Goal: Task Accomplishment & Management: Manage account settings

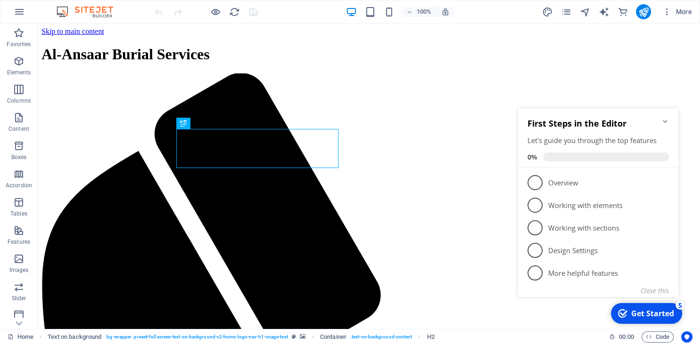
click at [668, 120] on icon "Minimize checklist" at bounding box center [665, 122] width 8 height 8
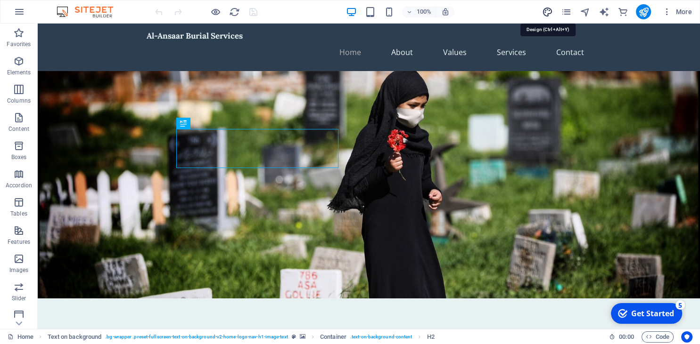
click at [545, 12] on icon "design" at bounding box center [546, 12] width 11 height 11
select select "px"
select select "200"
select select "px"
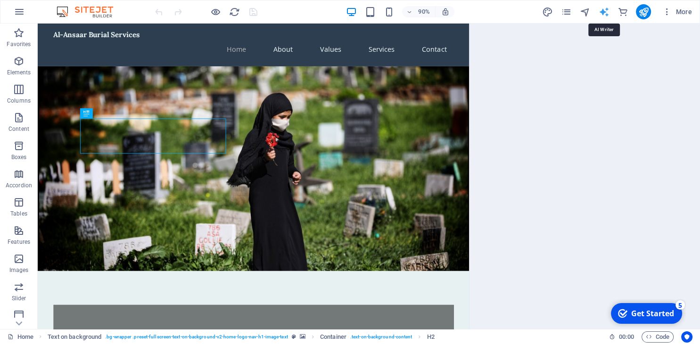
select select "English"
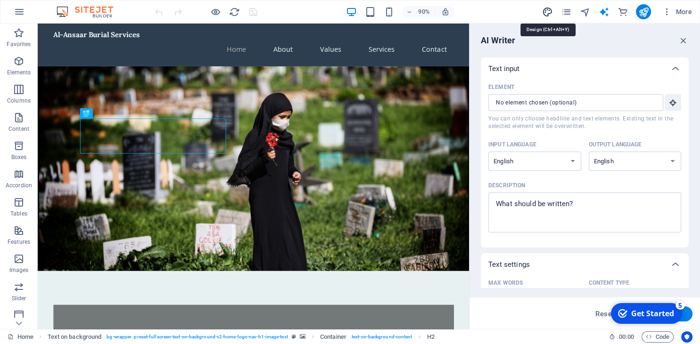
click at [542, 10] on icon "design" at bounding box center [546, 12] width 11 height 11
select select "px"
select select "200"
select select "px"
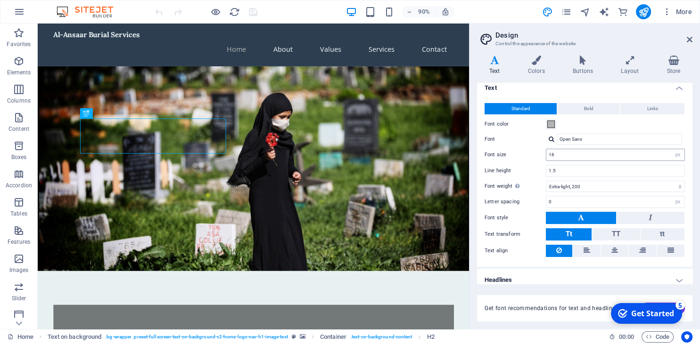
scroll to position [12, 0]
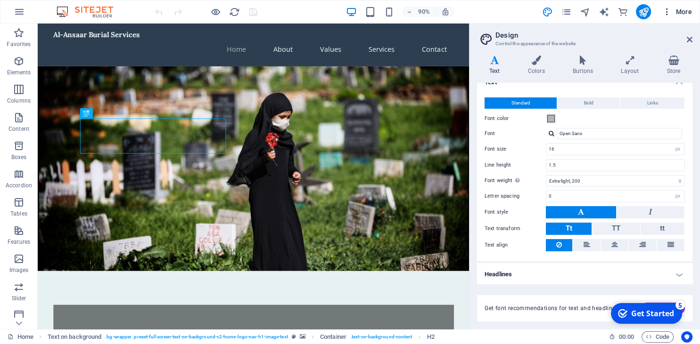
click at [664, 13] on icon "button" at bounding box center [666, 11] width 9 height 9
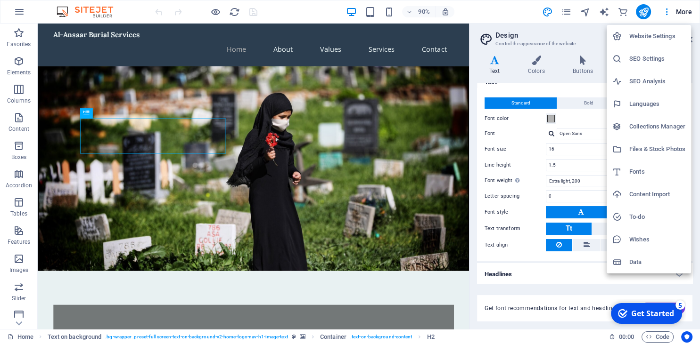
click at [683, 12] on div at bounding box center [350, 172] width 700 height 344
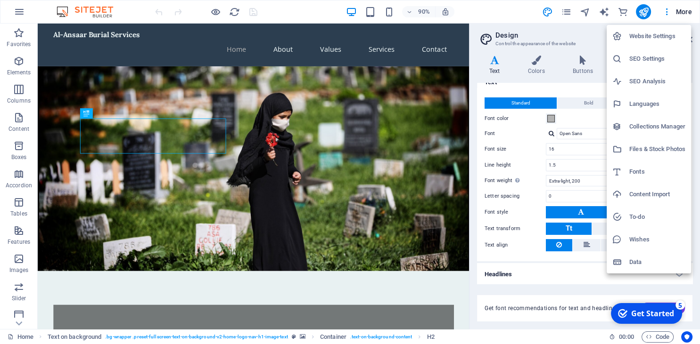
click at [20, 11] on div at bounding box center [350, 172] width 700 height 344
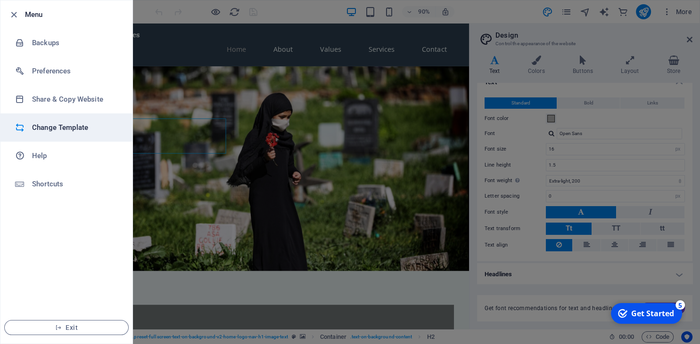
click at [103, 134] on li "Change Template" at bounding box center [66, 128] width 132 height 28
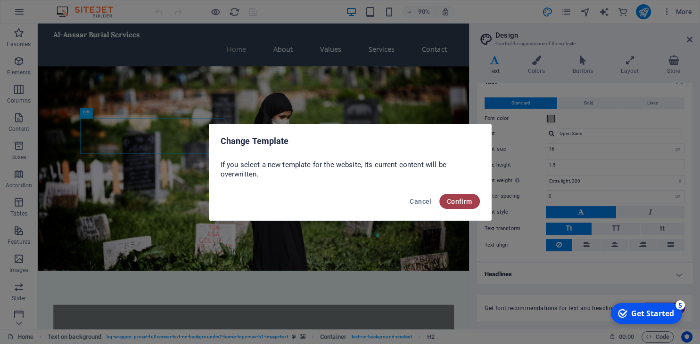
click at [458, 205] on button "Confirm" at bounding box center [459, 201] width 41 height 15
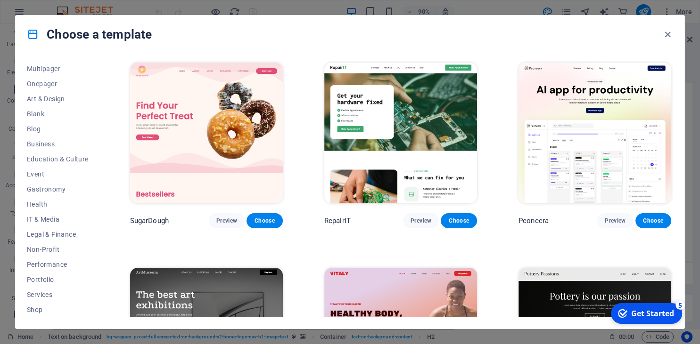
scroll to position [0, 0]
click at [664, 35] on icon "button" at bounding box center [667, 34] width 11 height 11
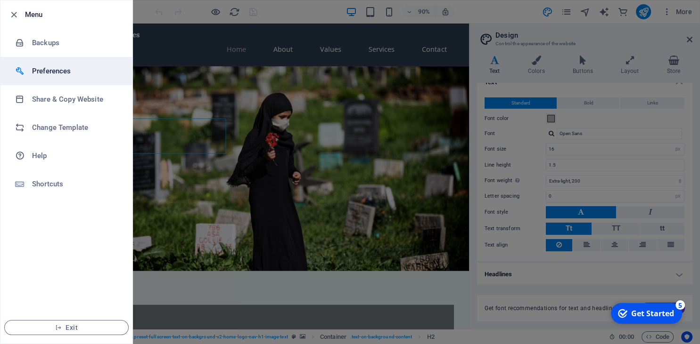
click at [95, 69] on h6 "Preferences" at bounding box center [75, 71] width 87 height 11
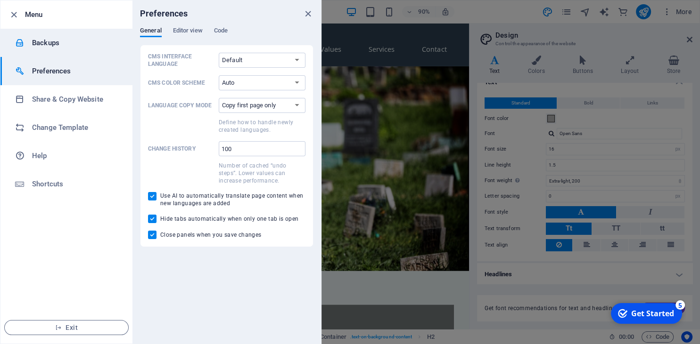
click at [118, 46] on h6 "Backups" at bounding box center [75, 42] width 87 height 11
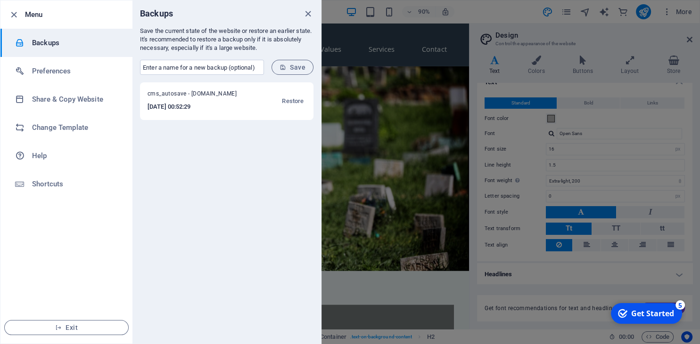
click at [683, 11] on div at bounding box center [350, 172] width 700 height 344
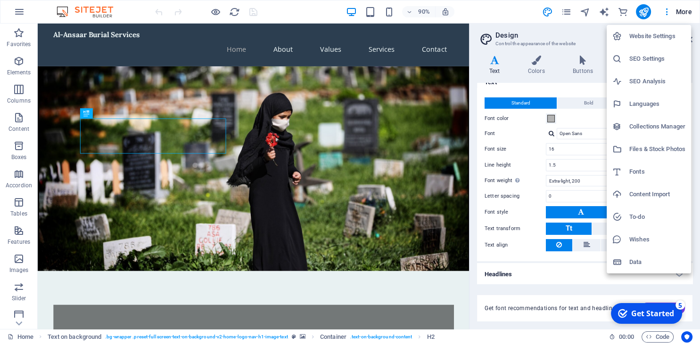
click at [659, 38] on h6 "Website Settings" at bounding box center [657, 36] width 56 height 11
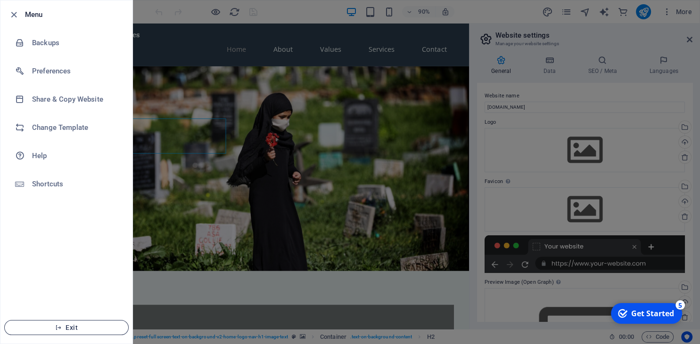
click at [52, 329] on span "Exit" at bounding box center [66, 328] width 108 height 8
